Goal: Information Seeking & Learning: Learn about a topic

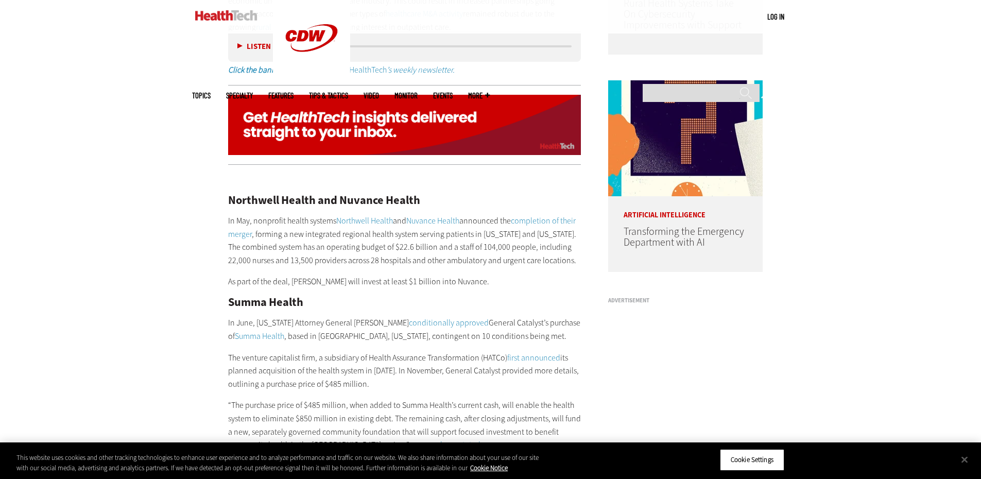
scroll to position [821, 0]
click at [388, 216] on link "Northwell Health" at bounding box center [364, 221] width 57 height 11
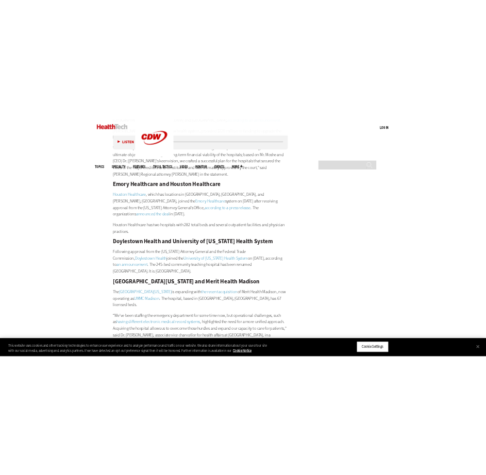
scroll to position [1594, 0]
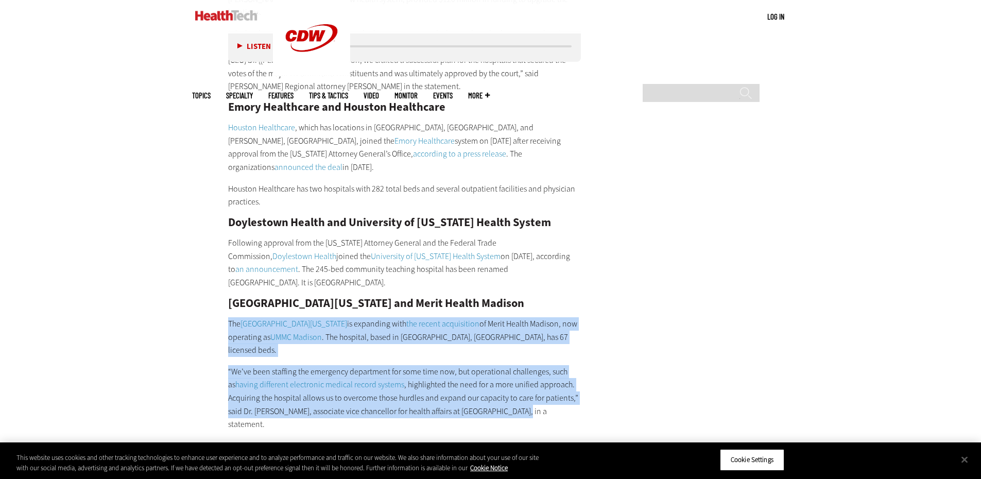
drag, startPoint x: 227, startPoint y: 283, endPoint x: 628, endPoint y: 356, distance: 407.7
copy div "The [GEOGRAPHIC_DATA][US_STATE] is expanding with the recent acquisition of Mer…"
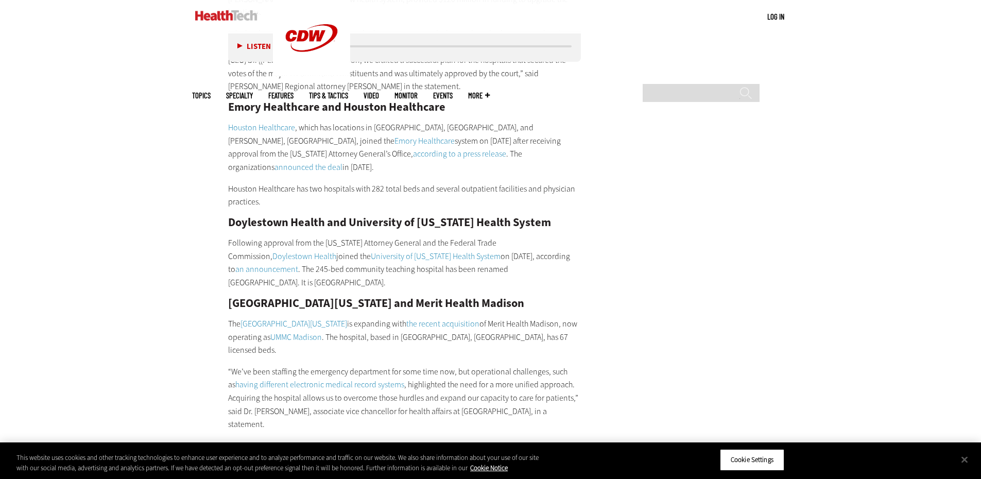
click at [332, 318] on link "[GEOGRAPHIC_DATA][US_STATE]" at bounding box center [293, 323] width 107 height 11
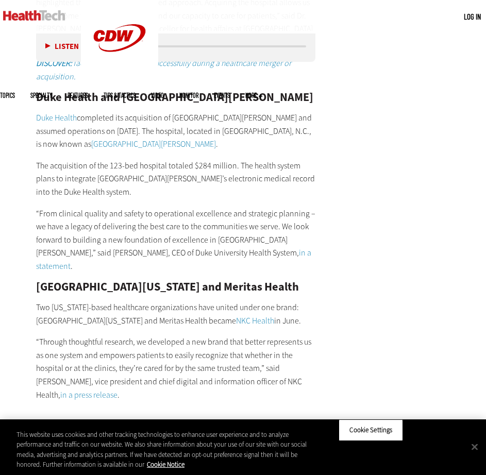
scroll to position [2057, 0]
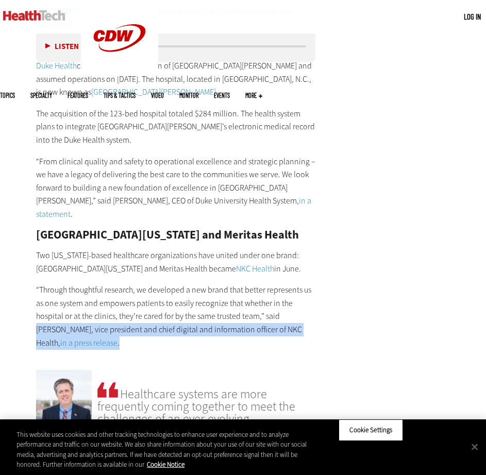
drag, startPoint x: 280, startPoint y: 259, endPoint x: 220, endPoint y: 251, distance: 60.7
click at [257, 283] on p "“Through thoughtful research, we developed a new brand that better represents u…" at bounding box center [175, 316] width 279 height 66
click at [236, 263] on link "NKC Health" at bounding box center [255, 268] width 38 height 11
click at [168, 283] on p "“Through thoughtful research, we developed a new brand that better represents u…" at bounding box center [175, 316] width 279 height 66
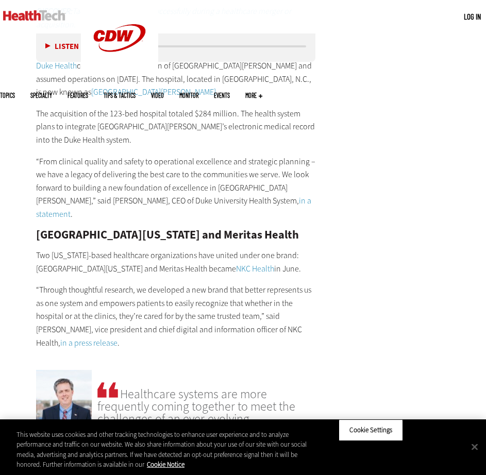
drag, startPoint x: 252, startPoint y: 266, endPoint x: 12, endPoint y: 181, distance: 254.6
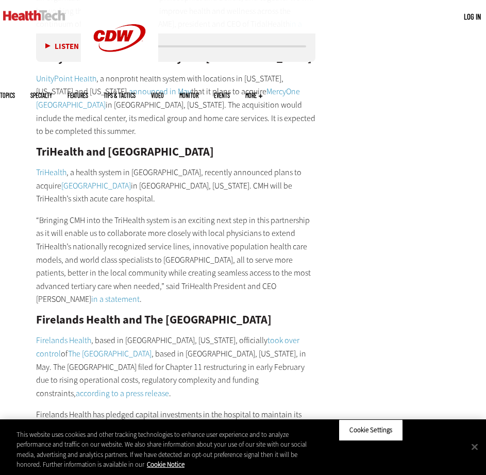
scroll to position [3139, 0]
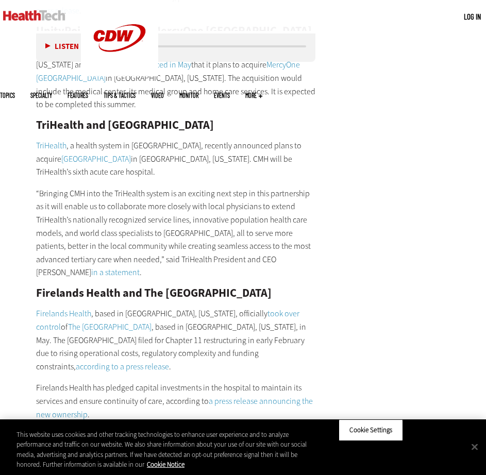
click at [75, 308] on link "Firelands Health" at bounding box center [63, 313] width 55 height 11
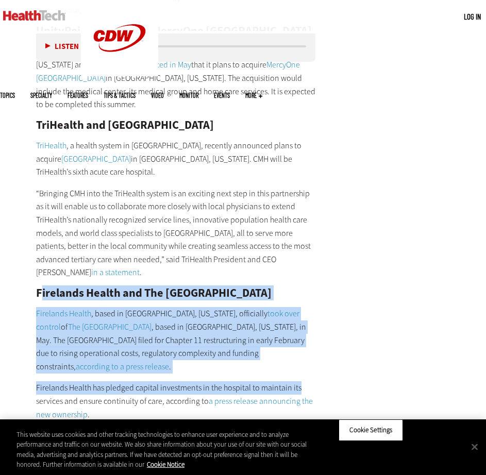
drag, startPoint x: 61, startPoint y: 191, endPoint x: 329, endPoint y: 263, distance: 276.8
click at [308, 271] on div "[GEOGRAPHIC_DATA] and [GEOGRAPHIC_DATA][PERSON_NAME] Healthcare The County of […" at bounding box center [175, 331] width 279 height 1867
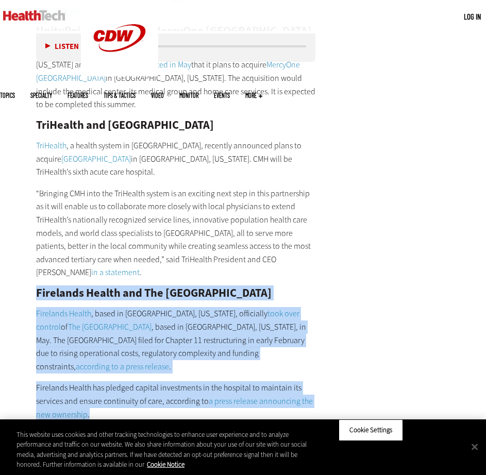
drag, startPoint x: 66, startPoint y: 199, endPoint x: 336, endPoint y: 281, distance: 282.6
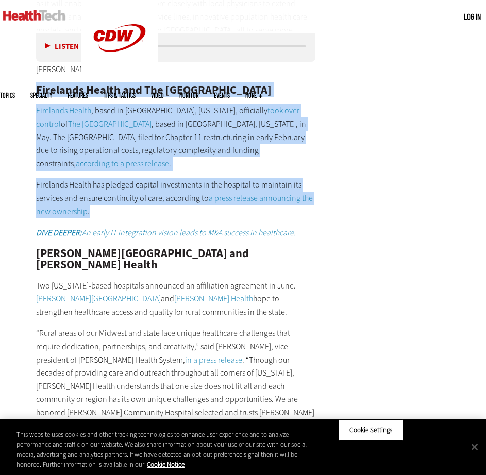
scroll to position [3345, 0]
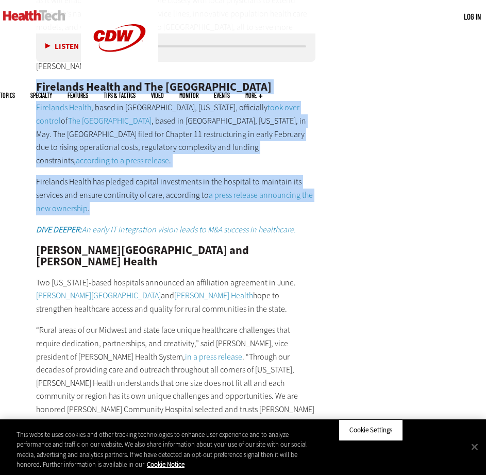
click at [161, 290] on link "[PERSON_NAME][GEOGRAPHIC_DATA]" at bounding box center [98, 295] width 125 height 11
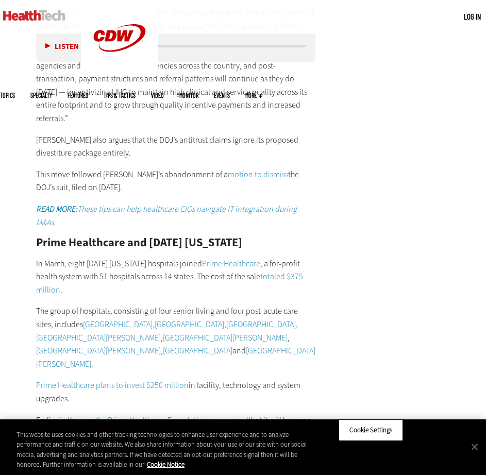
scroll to position [5095, 0]
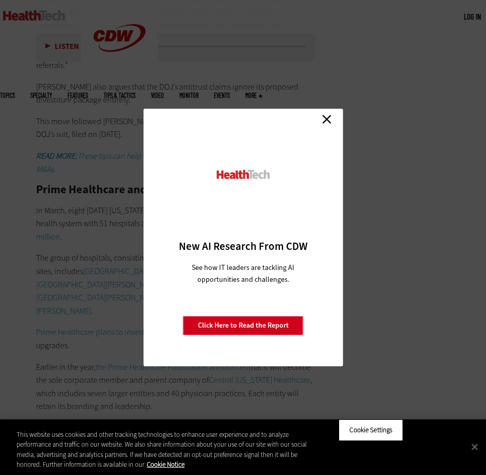
click at [321, 120] on link "Close" at bounding box center [326, 118] width 15 height 15
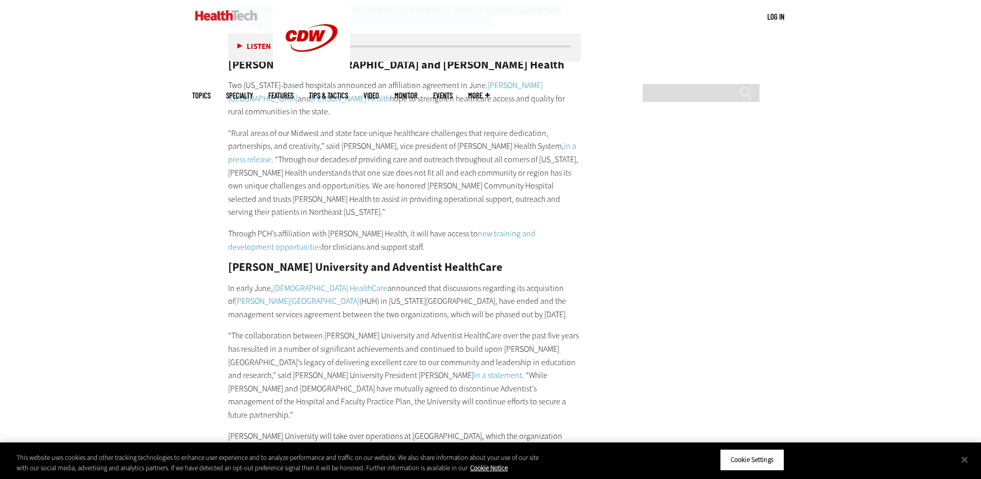
scroll to position [3238, 0]
